Goal: Information Seeking & Learning: Learn about a topic

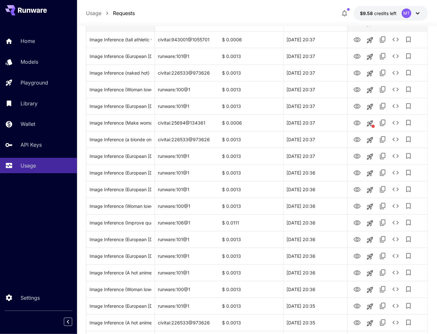
scroll to position [641, 0]
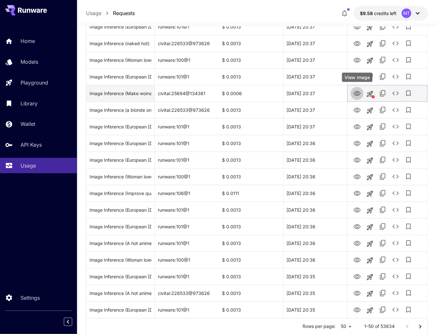
click at [354, 96] on icon "View Image" at bounding box center [357, 94] width 8 height 8
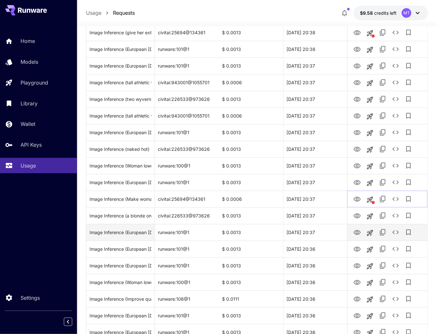
scroll to position [462, 0]
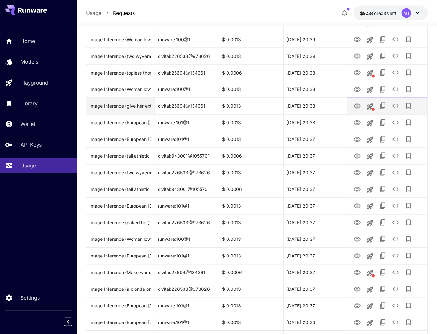
click at [356, 108] on icon "View Image" at bounding box center [357, 107] width 8 height 8
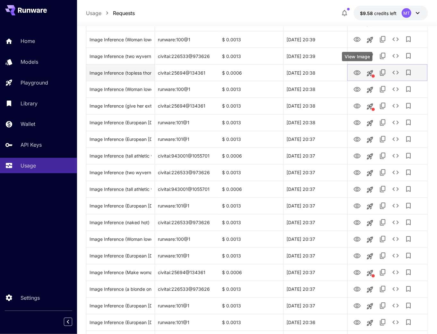
click at [358, 72] on icon "View Image" at bounding box center [356, 73] width 7 height 5
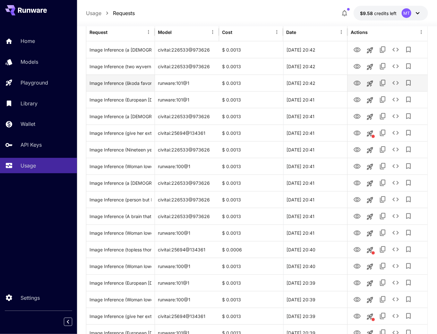
scroll to position [103, 0]
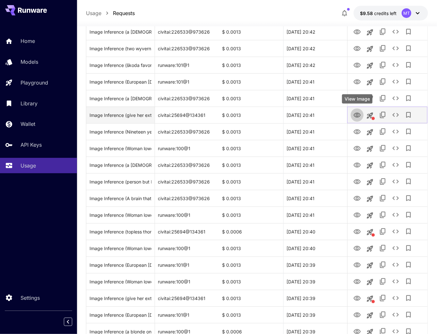
click at [359, 115] on icon "View Image" at bounding box center [357, 116] width 8 height 8
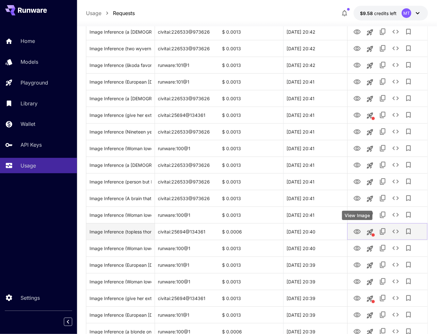
click at [359, 230] on icon "View Image" at bounding box center [356, 232] width 7 height 5
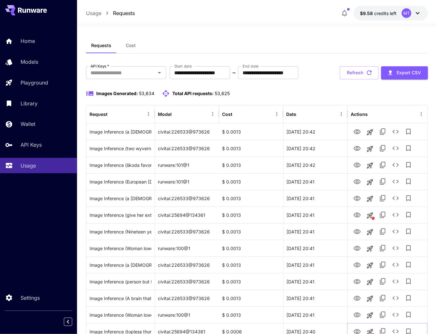
scroll to position [0, 0]
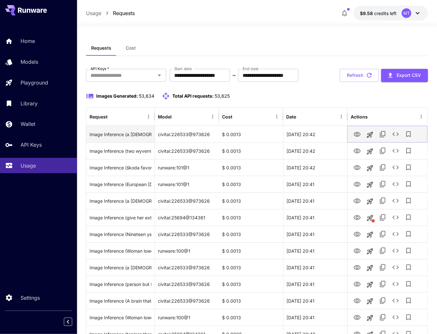
click at [359, 134] on icon "View Image" at bounding box center [357, 135] width 8 height 8
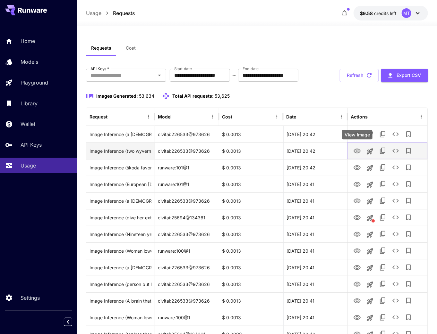
click at [358, 154] on icon "View Image" at bounding box center [357, 152] width 8 height 8
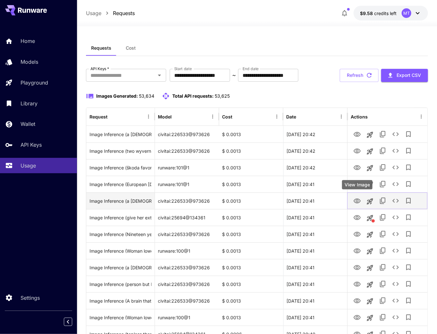
click at [355, 204] on icon "View Image" at bounding box center [357, 202] width 8 height 8
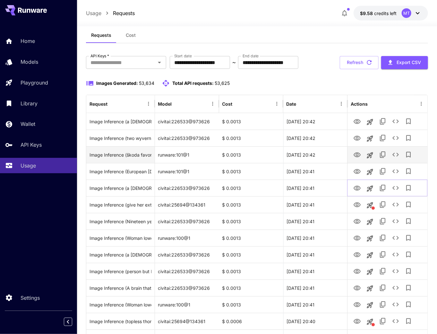
scroll to position [26, 0]
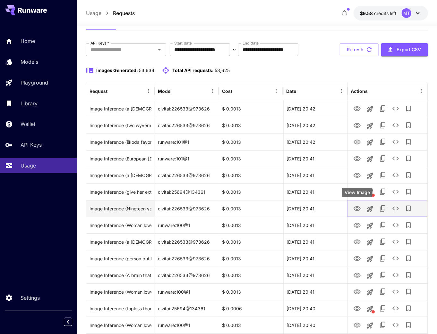
click at [359, 208] on icon "View Image" at bounding box center [357, 209] width 8 height 8
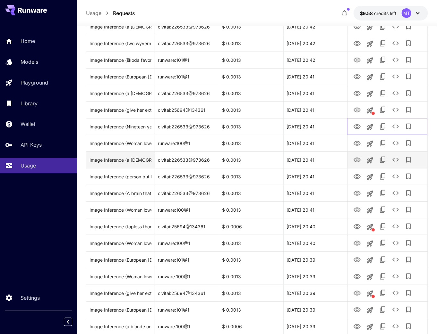
scroll to position [128, 0]
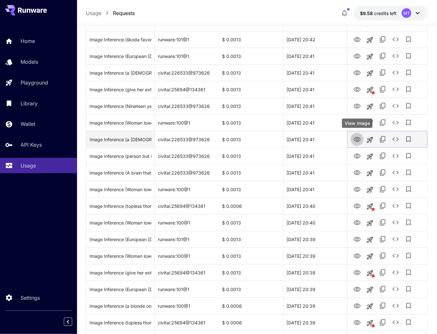
click at [363, 139] on button "View Image" at bounding box center [357, 139] width 13 height 13
click at [359, 139] on icon "View Image" at bounding box center [357, 140] width 8 height 8
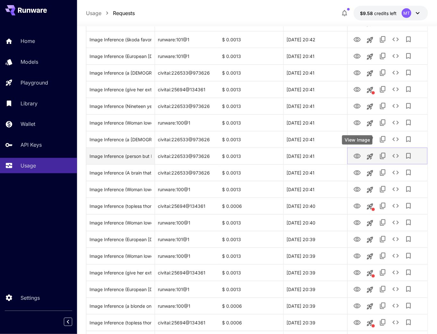
click at [358, 155] on icon "View Image" at bounding box center [356, 156] width 7 height 5
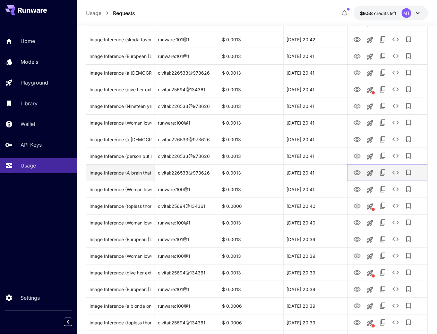
click at [352, 174] on button "View Image" at bounding box center [357, 172] width 13 height 13
click at [358, 171] on icon "View Image" at bounding box center [356, 173] width 7 height 5
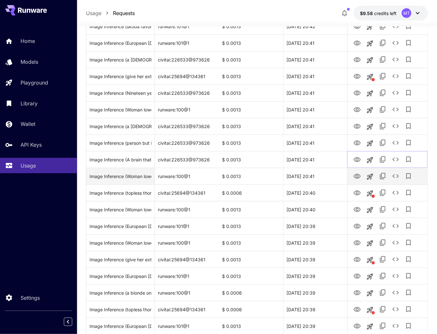
scroll to position [154, 0]
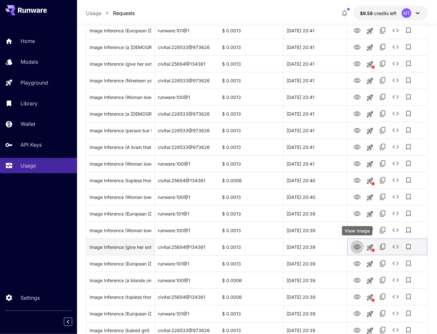
click at [359, 246] on icon "View Image" at bounding box center [357, 248] width 8 height 8
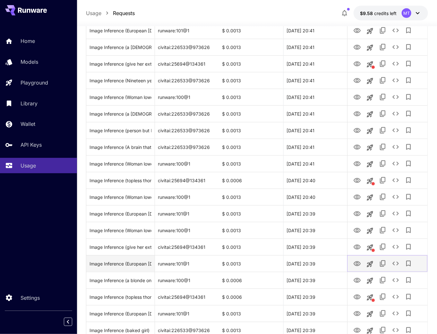
click at [355, 260] on icon "View Image" at bounding box center [357, 264] width 8 height 8
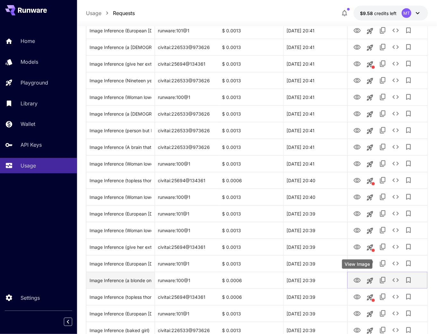
click at [357, 283] on icon "View Image" at bounding box center [356, 280] width 7 height 5
click at [357, 279] on icon "View Image" at bounding box center [356, 280] width 7 height 5
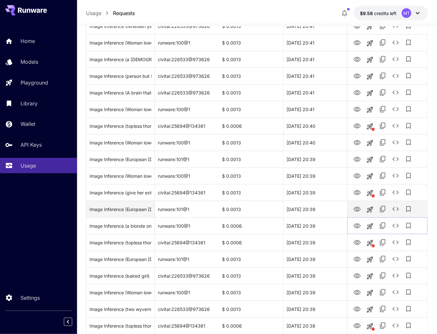
scroll to position [231, 0]
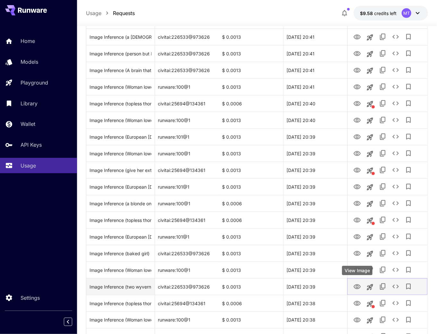
click at [354, 285] on icon "View Image" at bounding box center [357, 288] width 8 height 8
